Goal: Find specific page/section: Find specific page/section

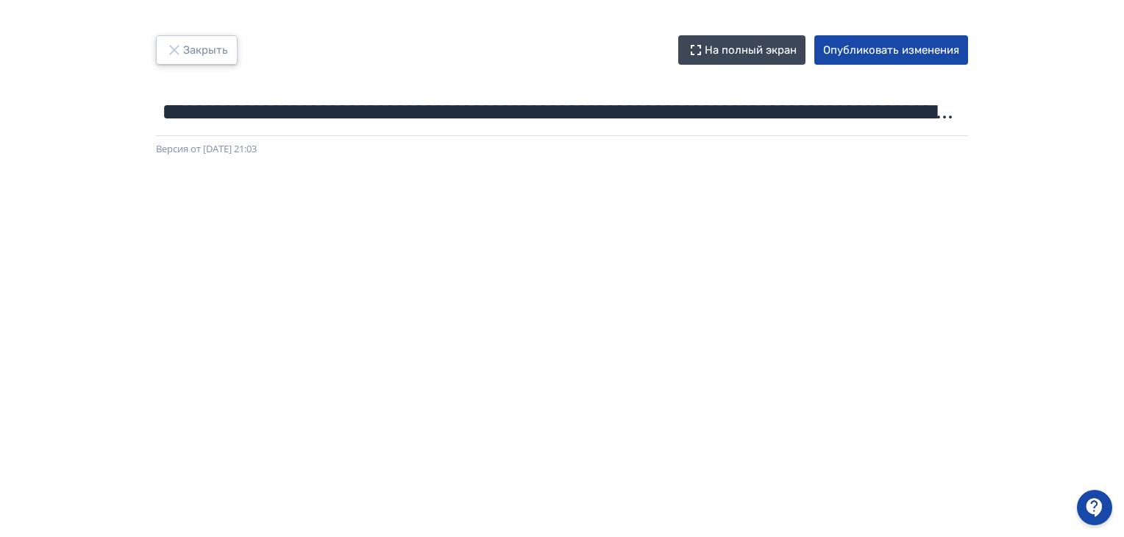
click at [187, 49] on button "Закрыть" at bounding box center [197, 49] width 82 height 29
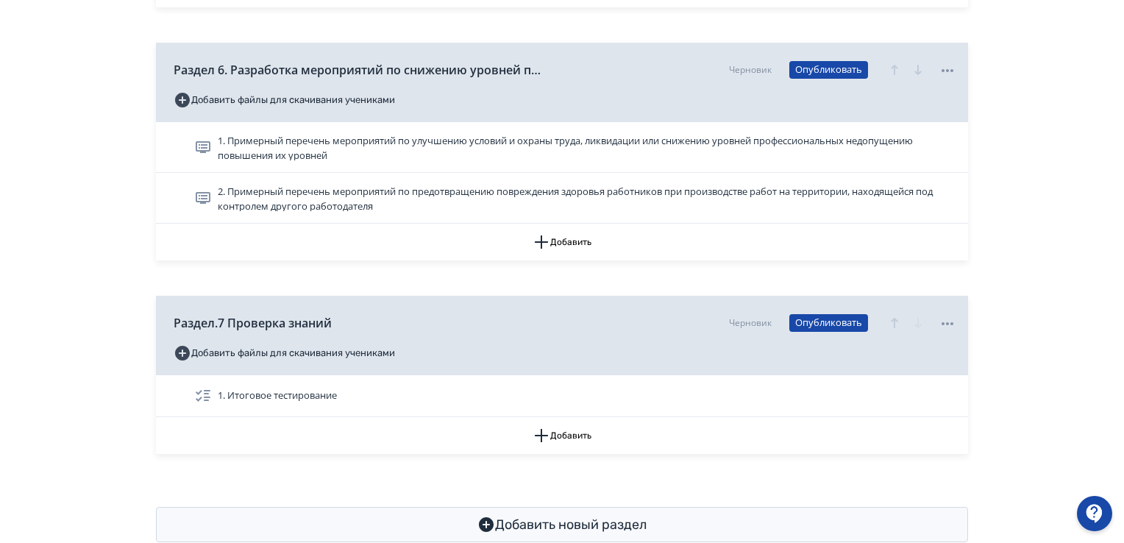
scroll to position [1909, 0]
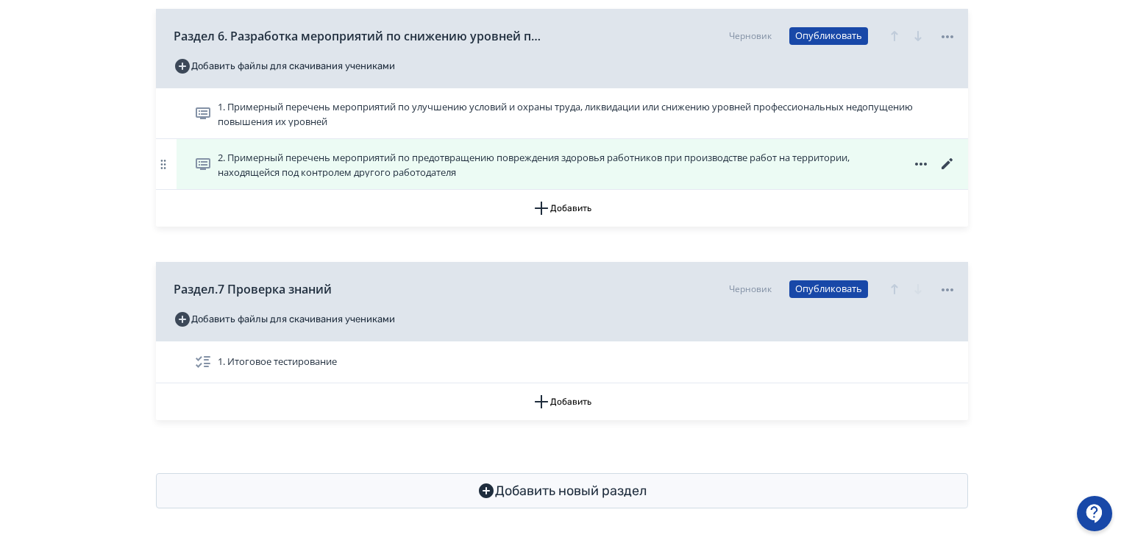
click at [945, 164] on icon at bounding box center [946, 163] width 11 height 11
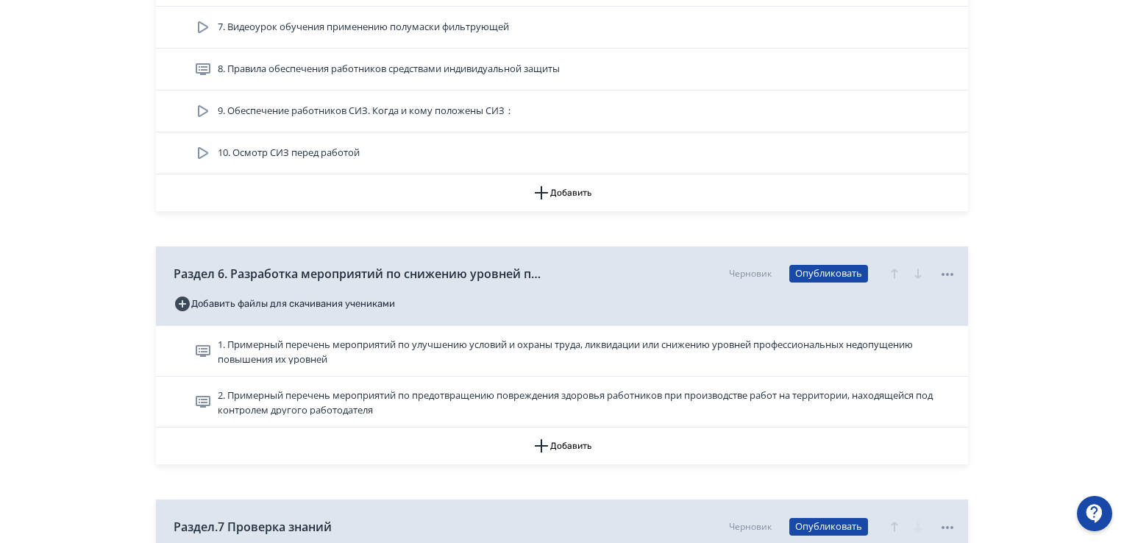
scroll to position [1909, 0]
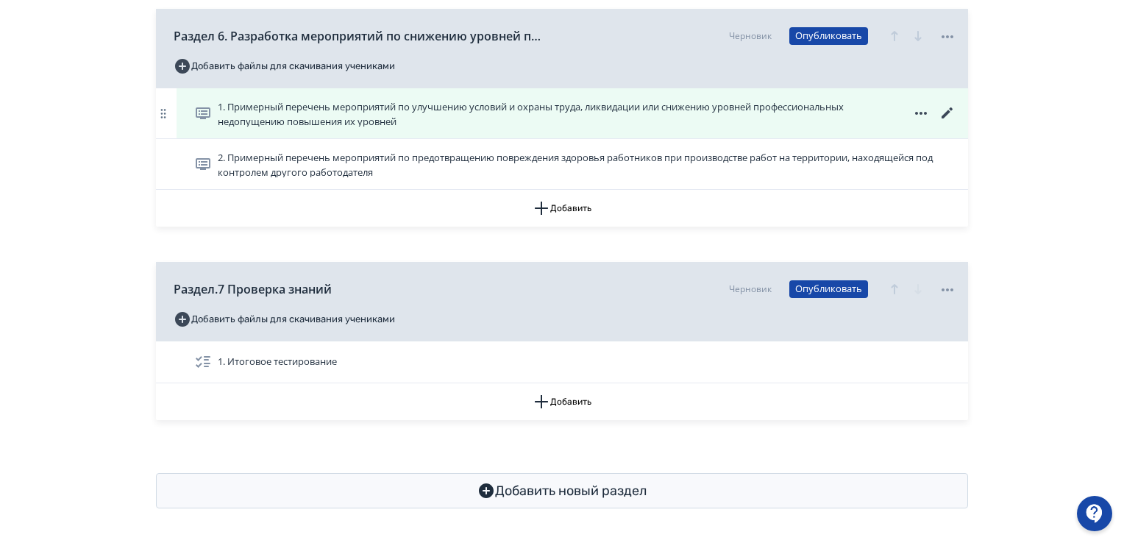
click at [945, 112] on icon at bounding box center [946, 112] width 11 height 11
